Goal: Obtain resource: Obtain resource

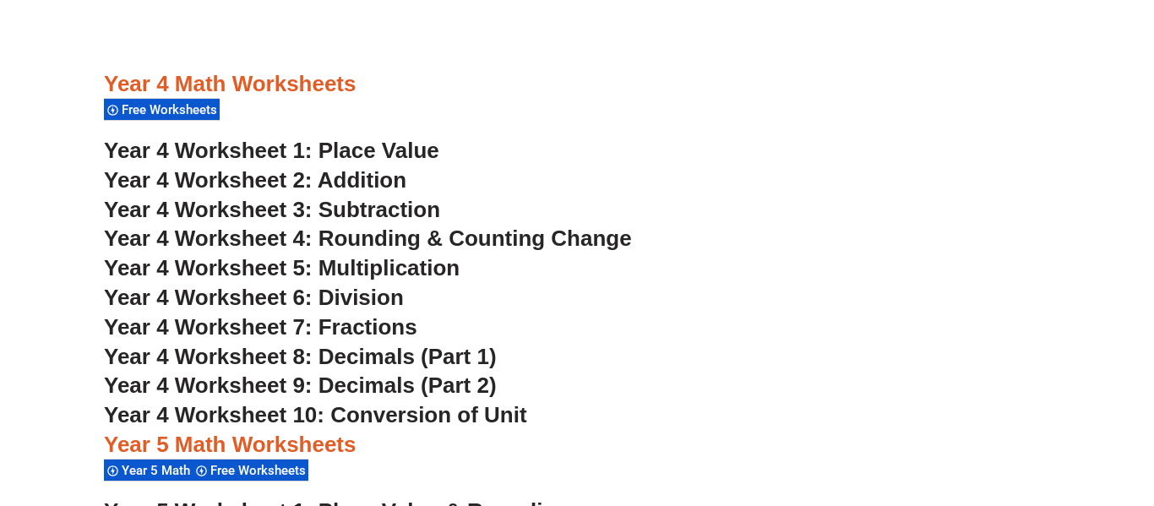
scroll to position [2879, 0]
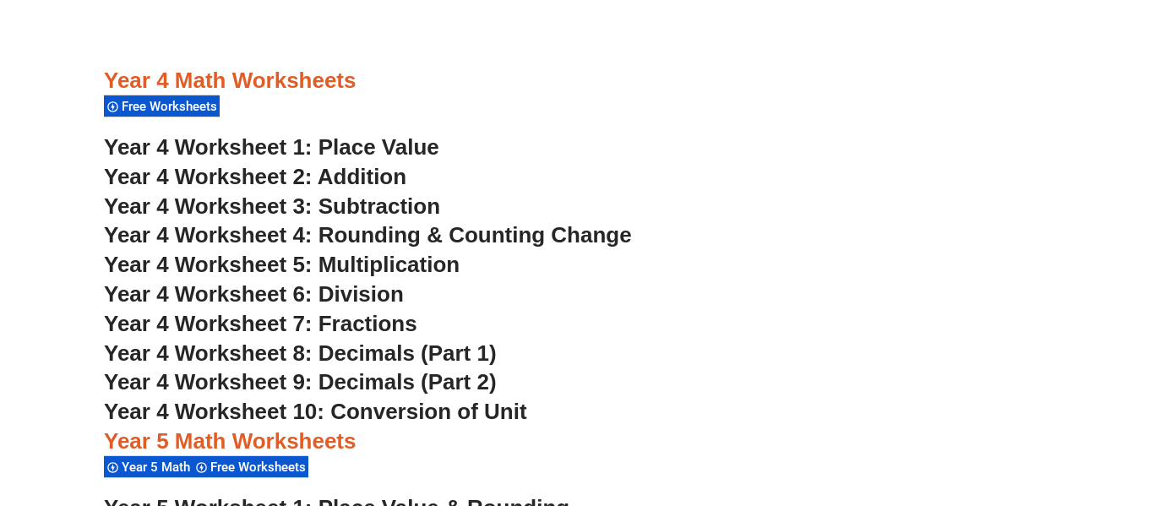
click at [392, 258] on span "Year 4 Worksheet 5: Multiplication" at bounding box center [282, 264] width 356 height 25
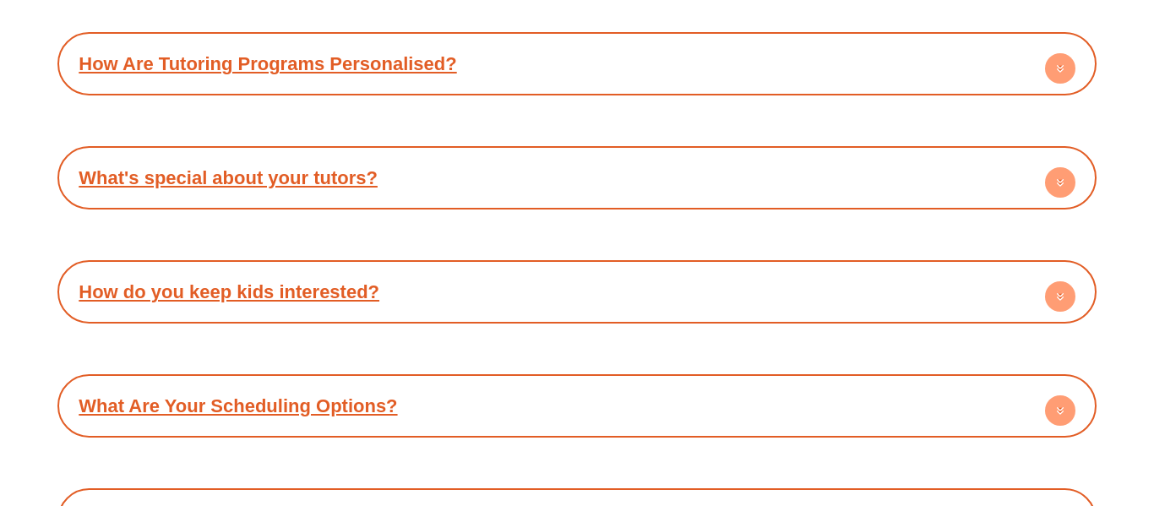
scroll to position [10047, 0]
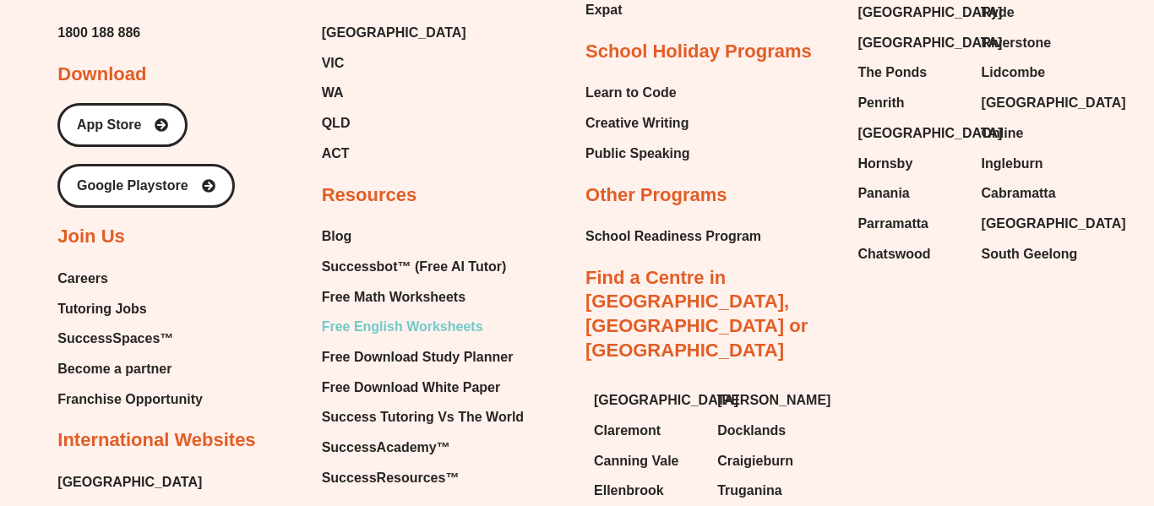
click at [386, 314] on span "Free English Worksheets" at bounding box center [402, 326] width 161 height 25
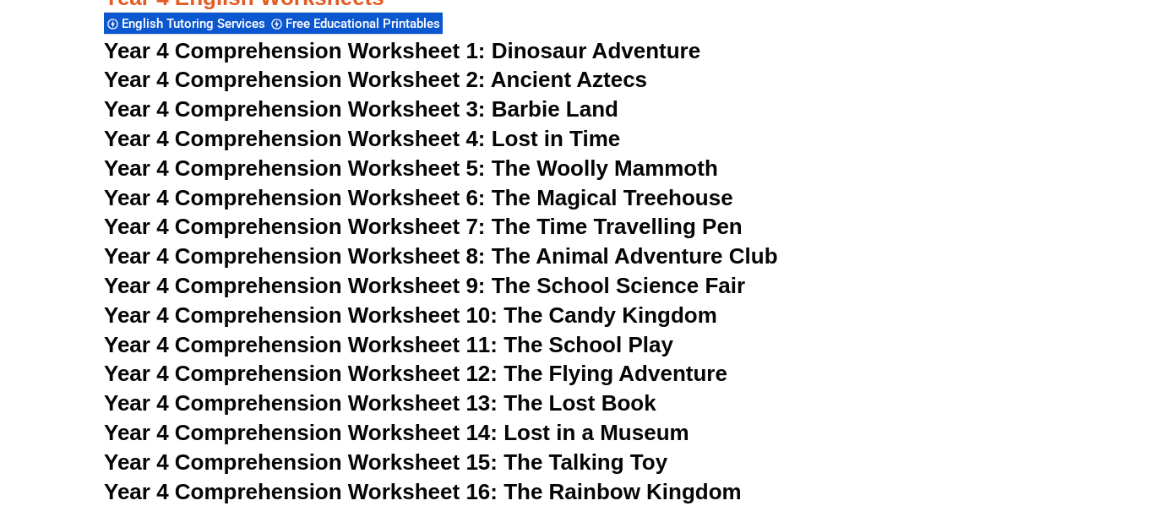
scroll to position [6995, 0]
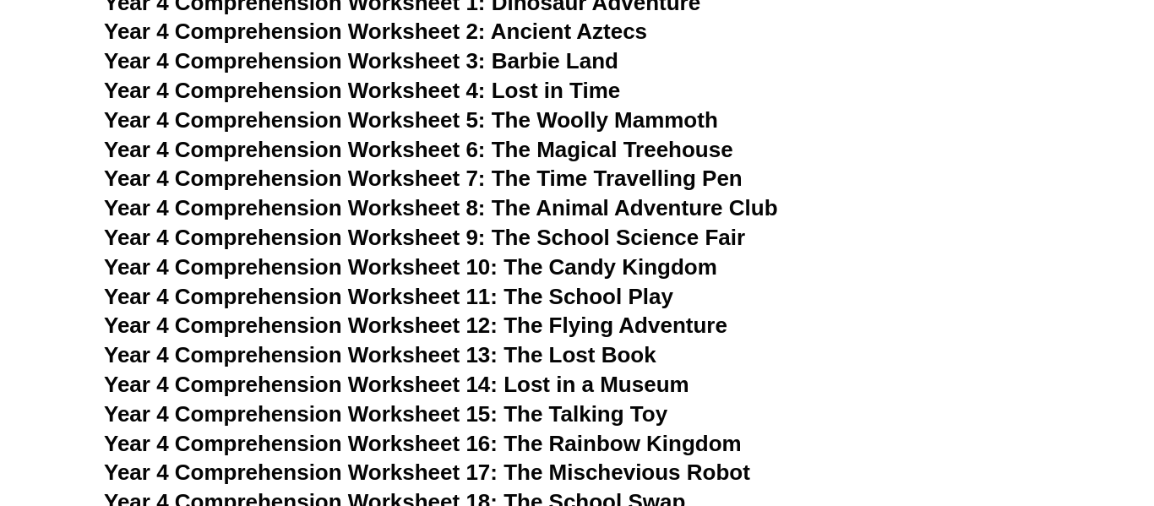
click at [459, 90] on span "Year 4 Comprehension Worksheet 4: Lost in Time" at bounding box center [362, 90] width 516 height 25
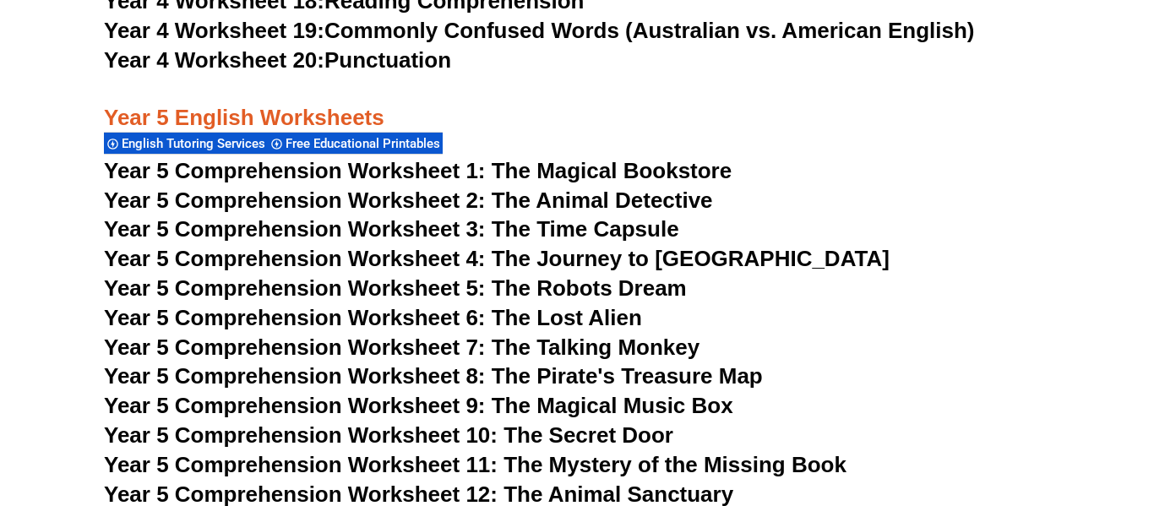
scroll to position [8089, 0]
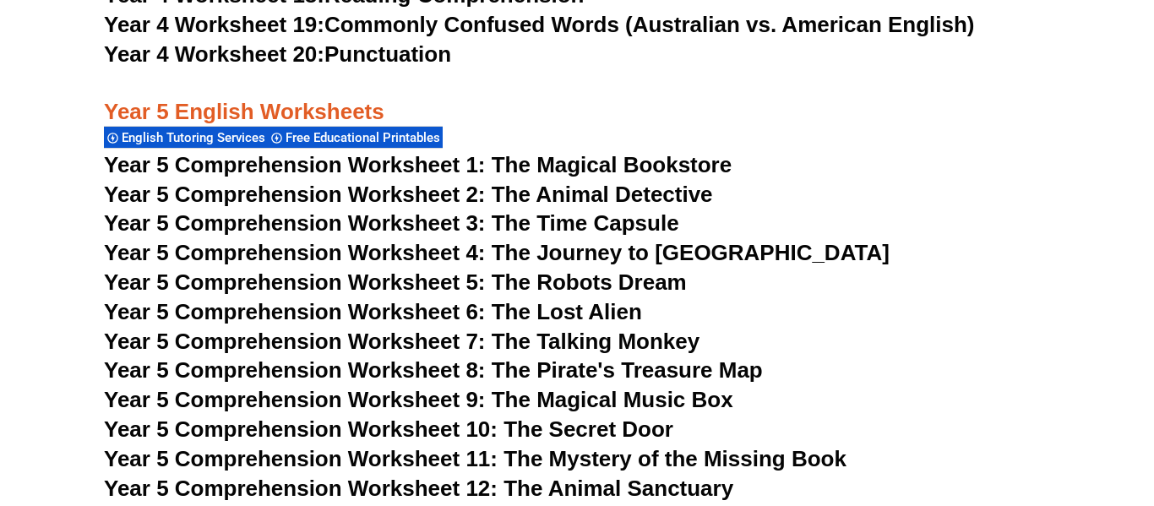
click at [557, 218] on span "Year 5 Comprehension Worksheet 3: The Time Capsule" at bounding box center [391, 222] width 575 height 25
